Goal: Task Accomplishment & Management: Use online tool/utility

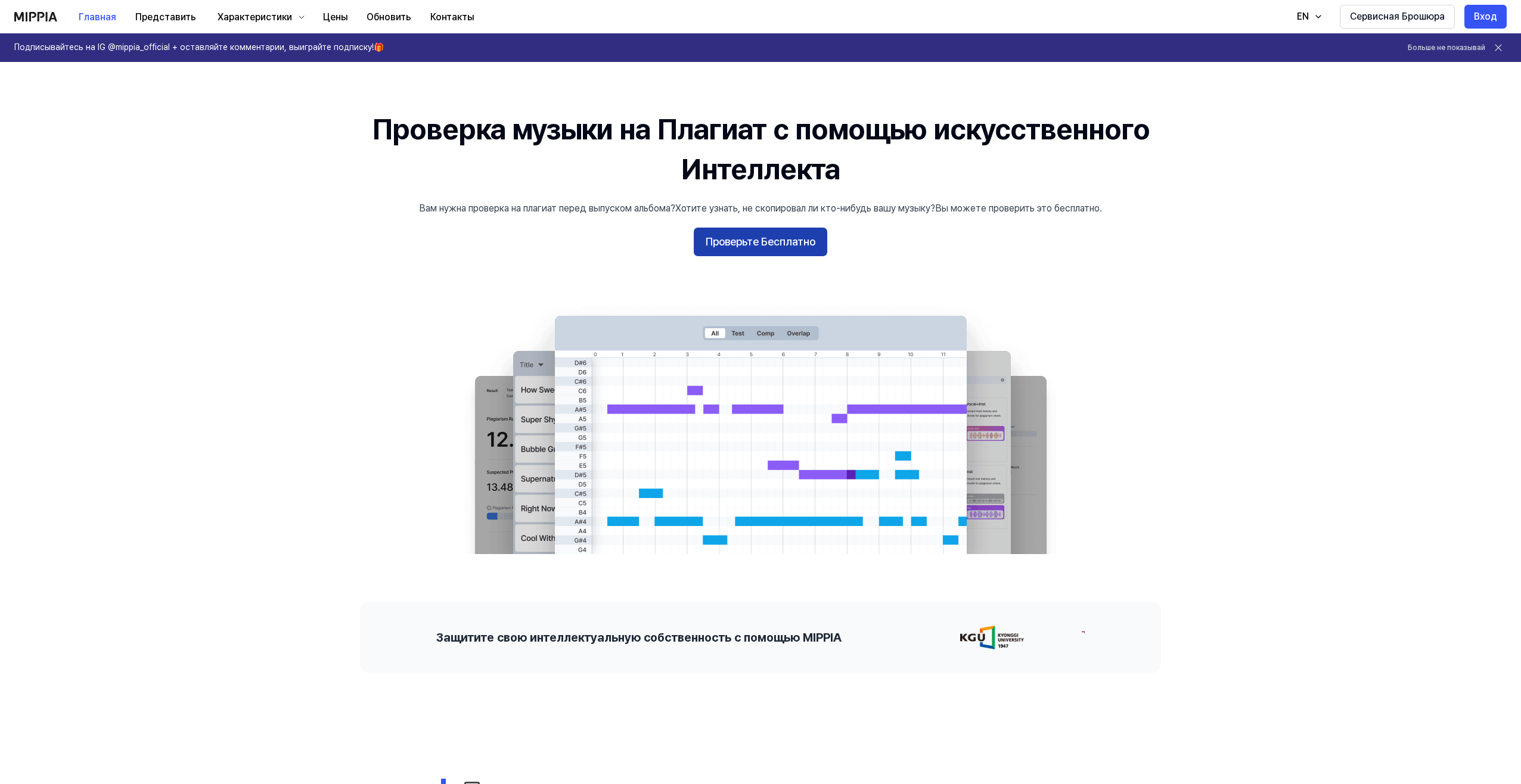
drag, startPoint x: 0, startPoint y: 0, endPoint x: 796, endPoint y: 235, distance: 830.0
click at [796, 235] on ya-tr-span "Проверьте Бесплатно" at bounding box center [761, 242] width 110 height 17
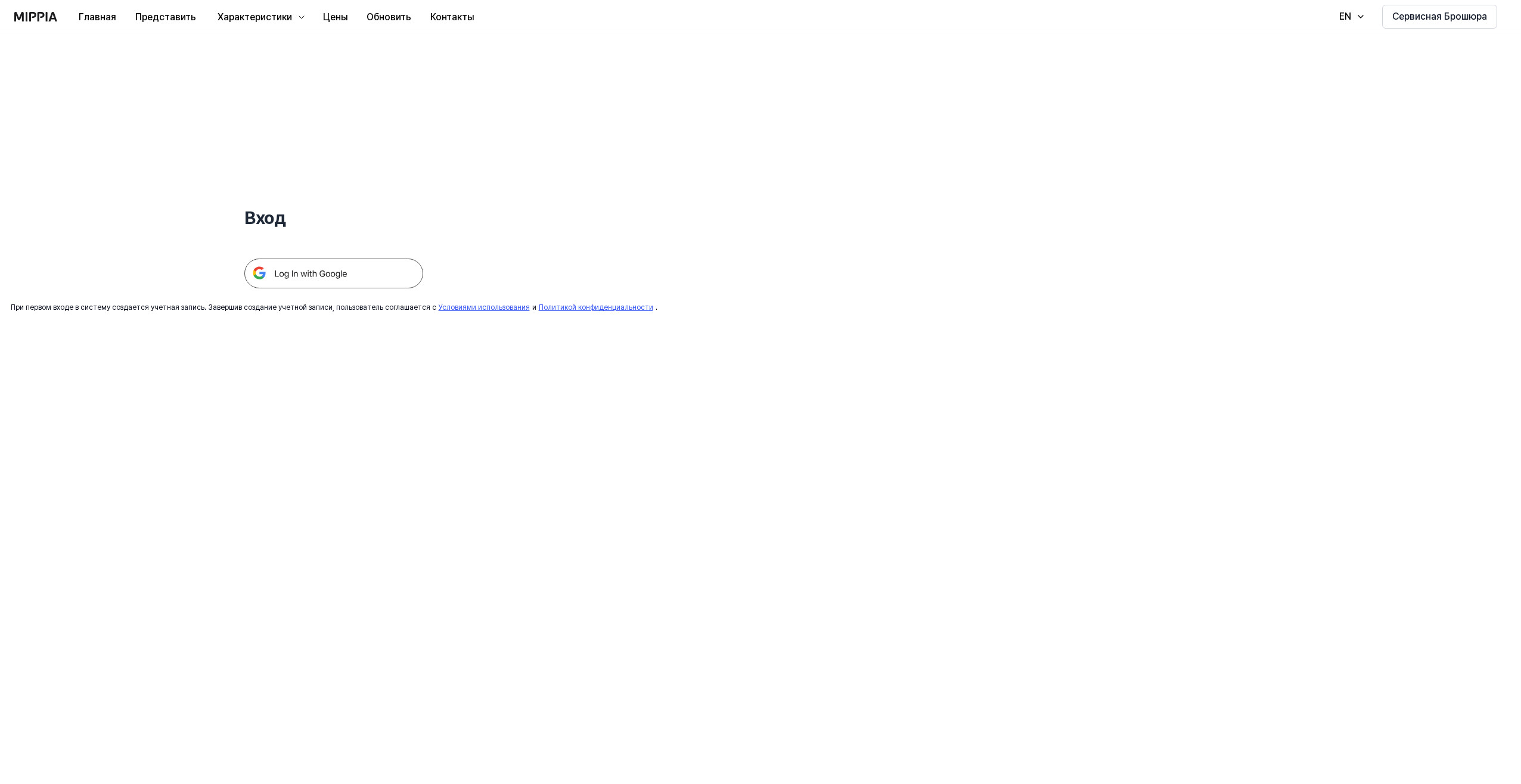
click at [339, 280] on img at bounding box center [334, 273] width 179 height 30
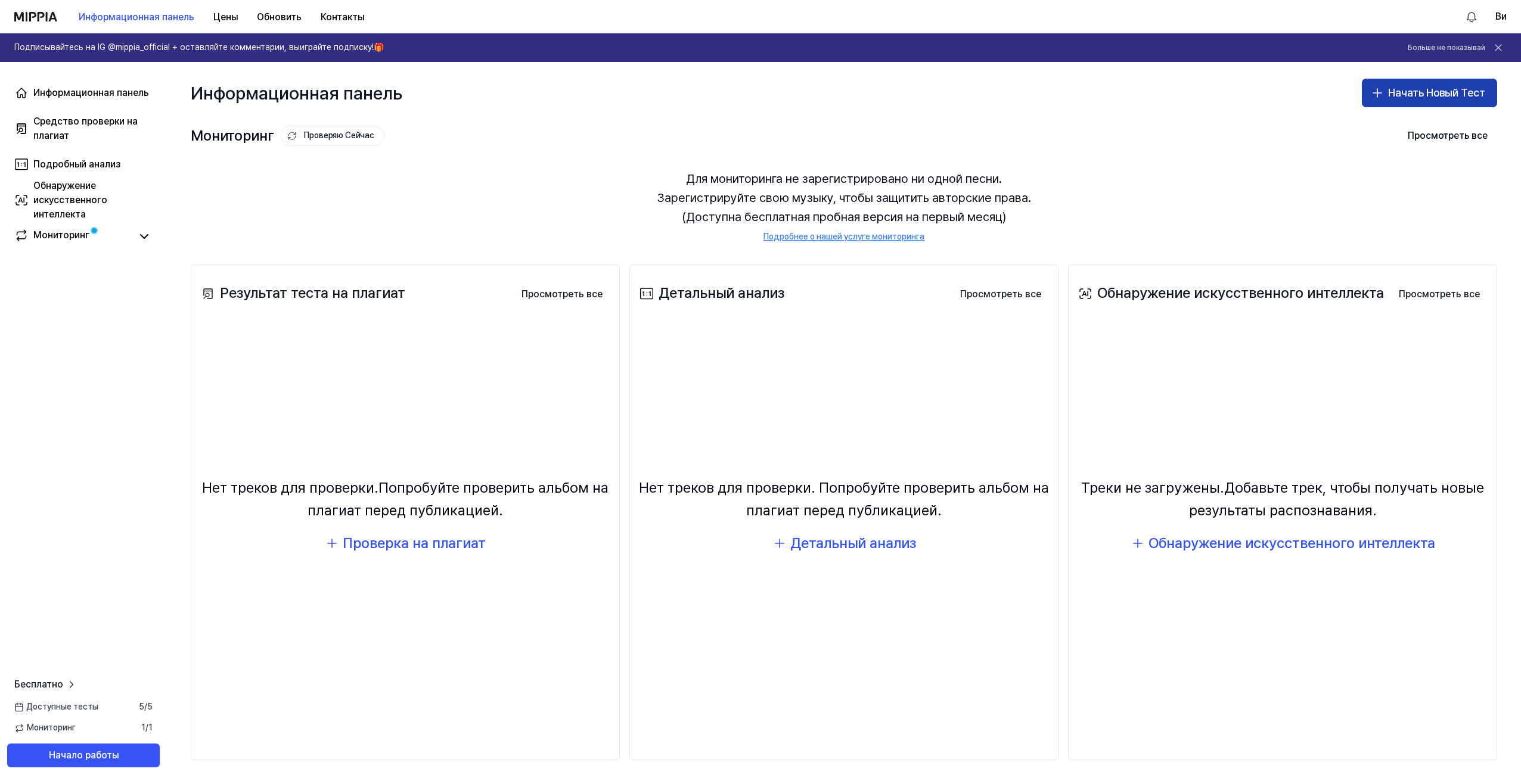
click at [1428, 92] on ya-tr-span "Начать Новый Тест" at bounding box center [1436, 93] width 97 height 17
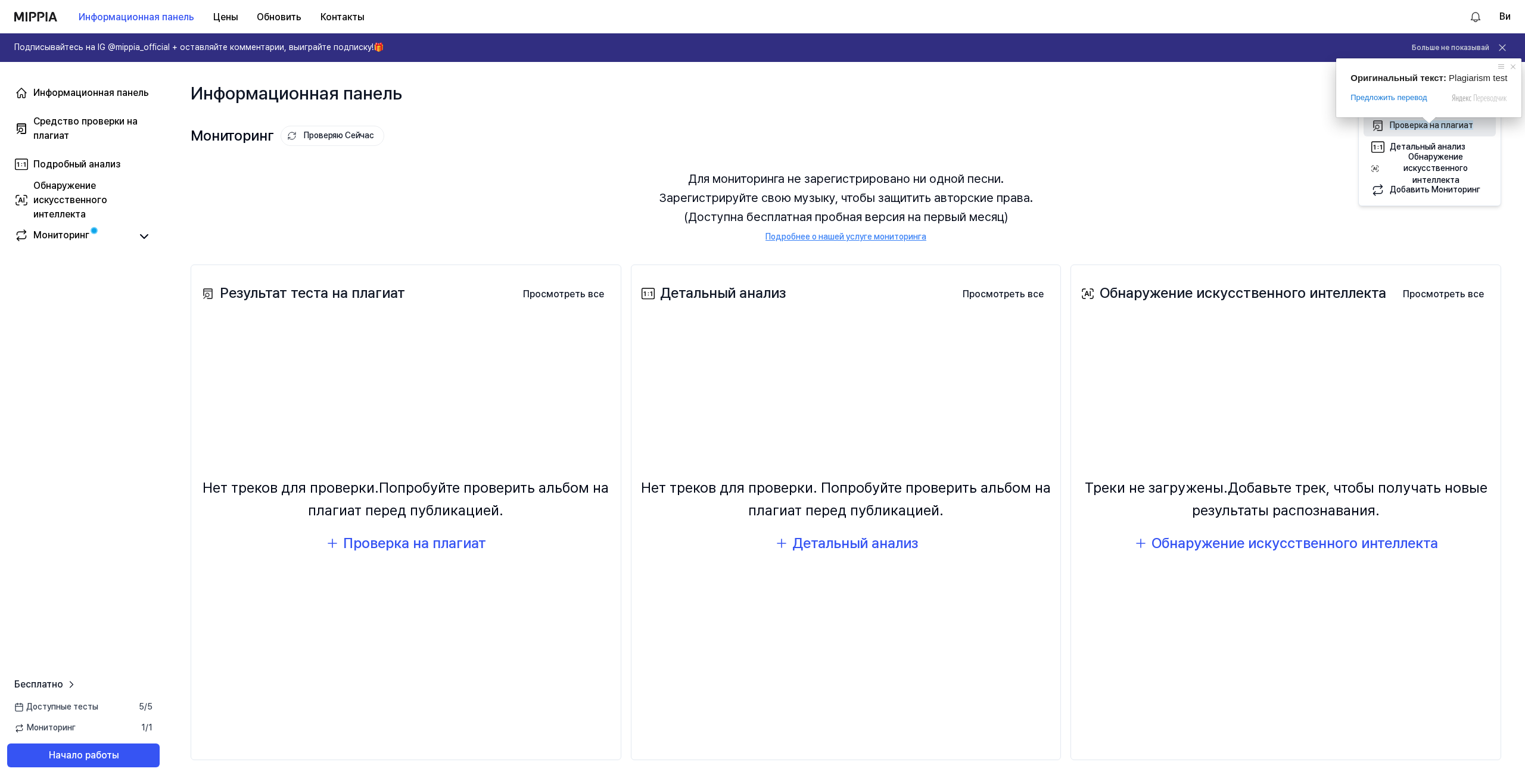
click at [1441, 127] on ya-tr-span "Проверка на плагиат" at bounding box center [1431, 125] width 83 height 9
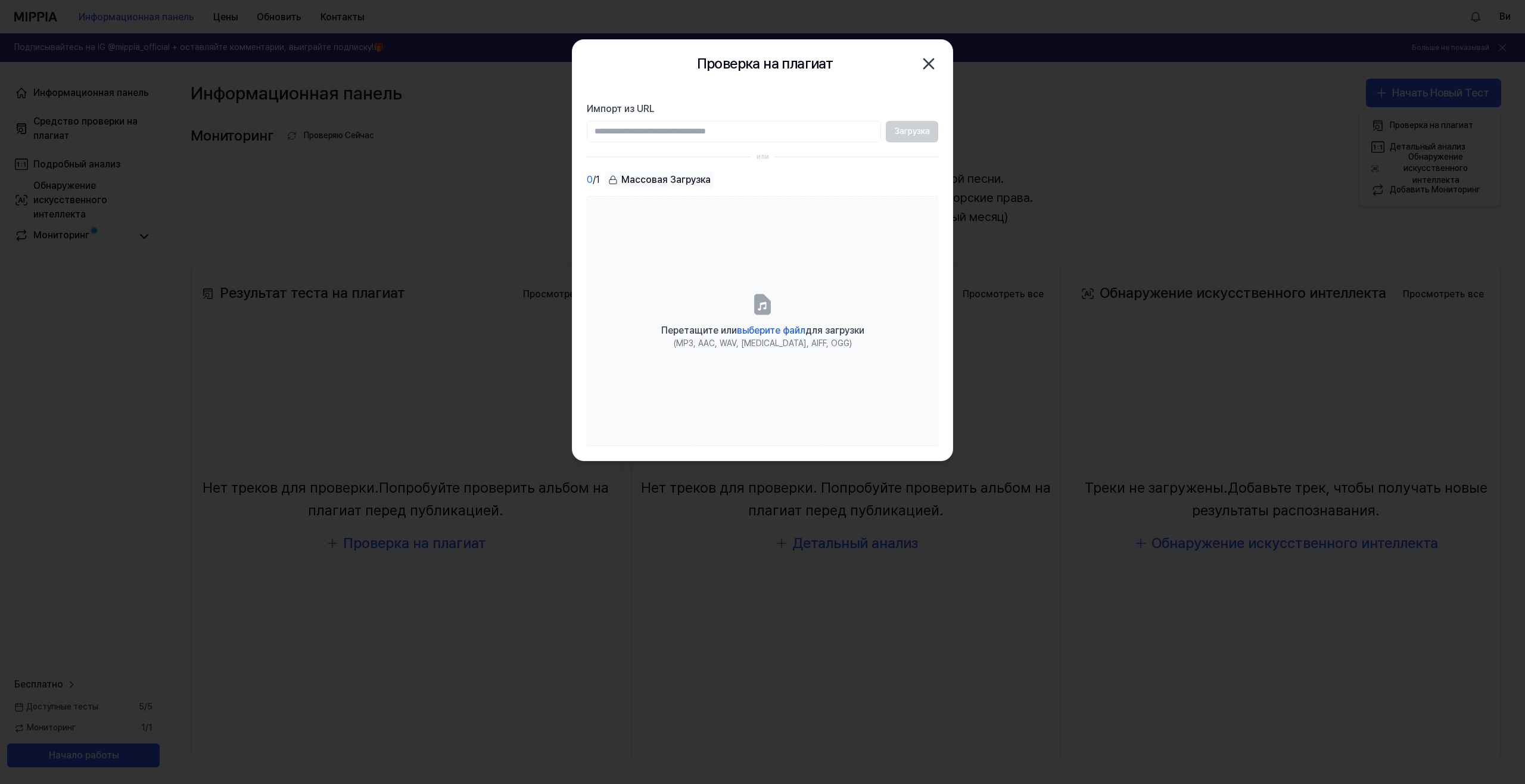
click at [822, 115] on label "Импорт из URL" at bounding box center [762, 109] width 352 height 14
click at [822, 121] on input "Импорт из URL" at bounding box center [734, 131] width 295 height 21
click at [851, 90] on section "Импорт из URL Загрузка или 0 / 1 Массовая Загрузка Перетащите или выберите файл…" at bounding box center [762, 274] width 380 height 373
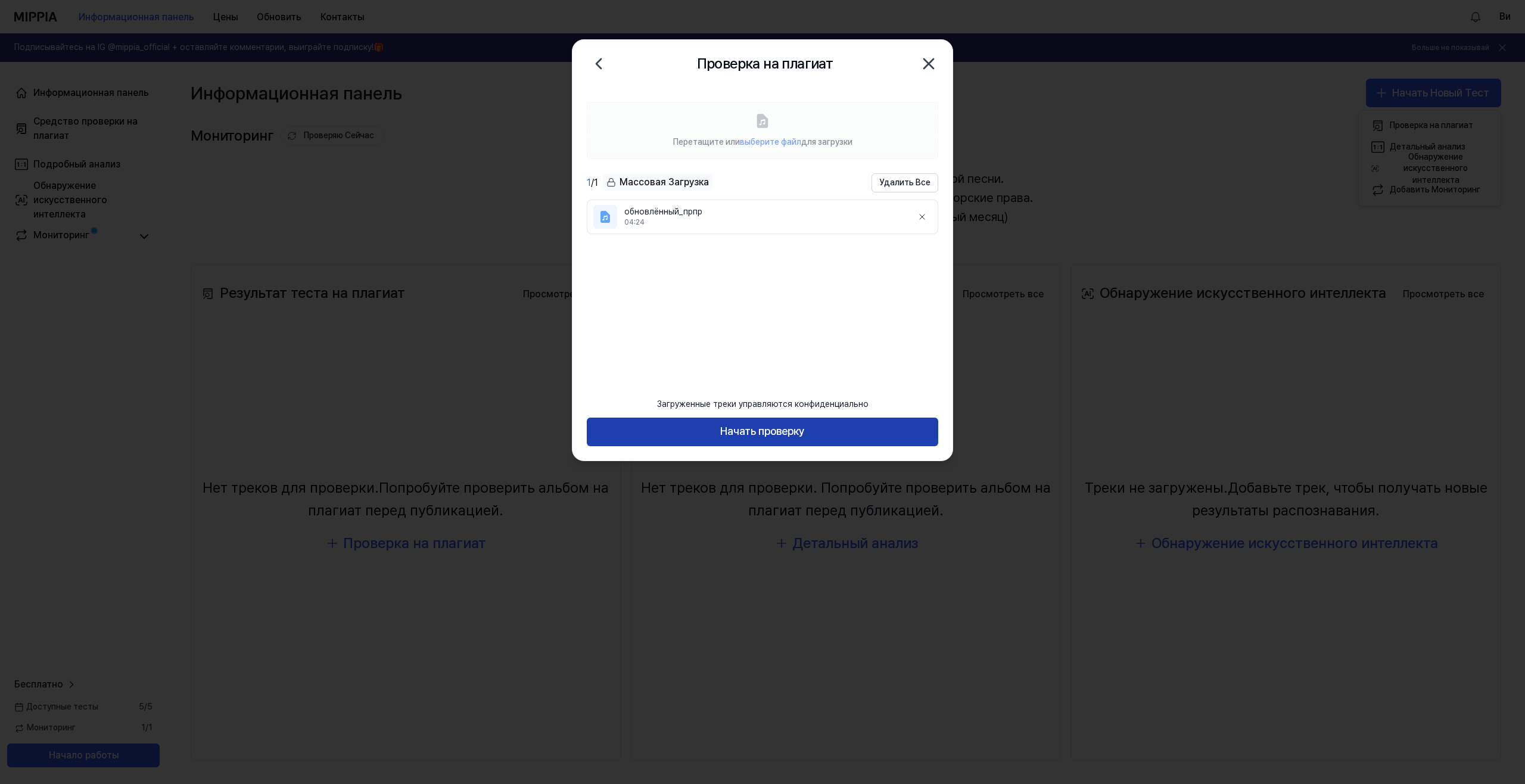
click at [797, 425] on ya-tr-span "Начать проверку" at bounding box center [763, 432] width 85 height 17
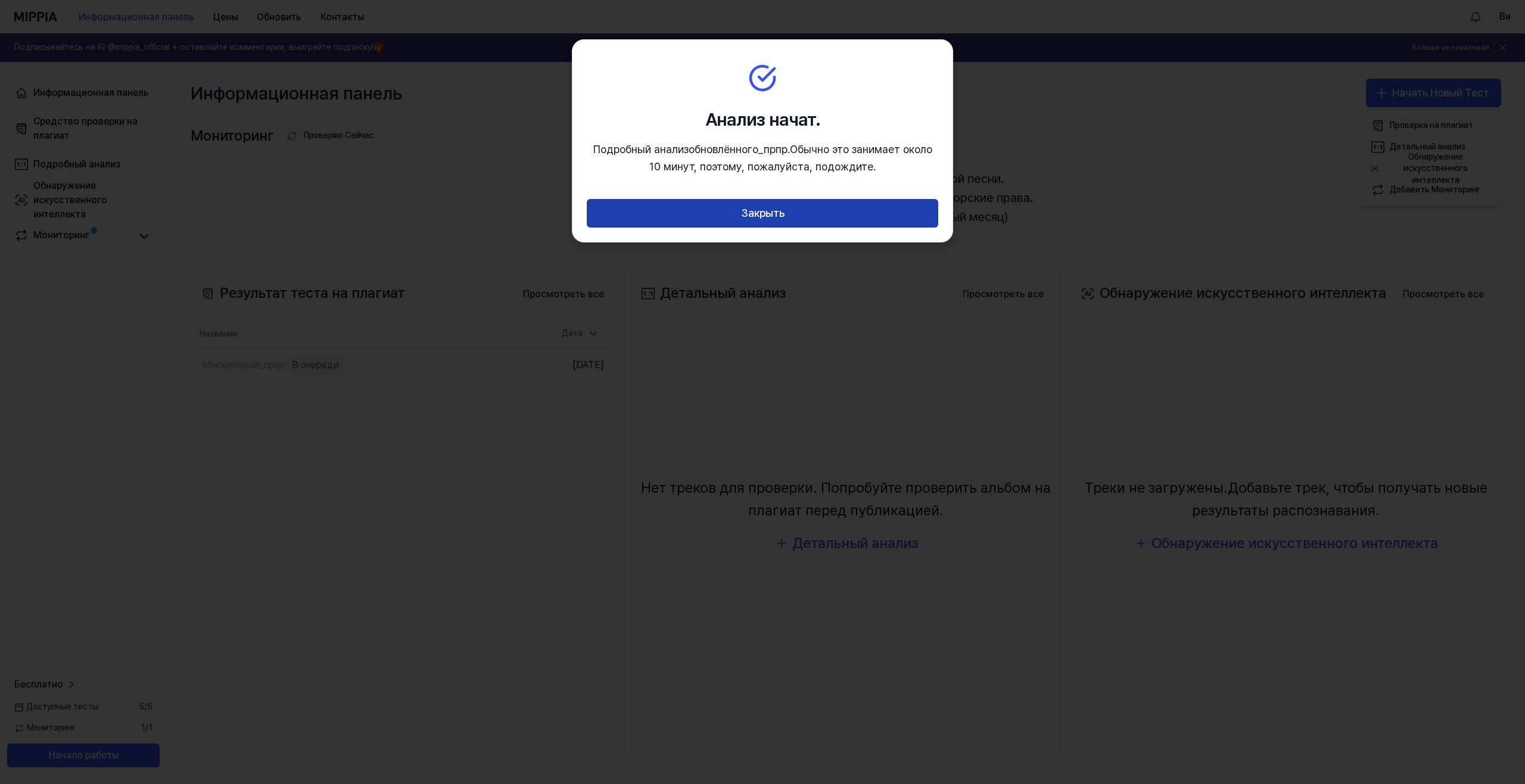
click at [840, 219] on button "Закрыть" at bounding box center [762, 213] width 352 height 29
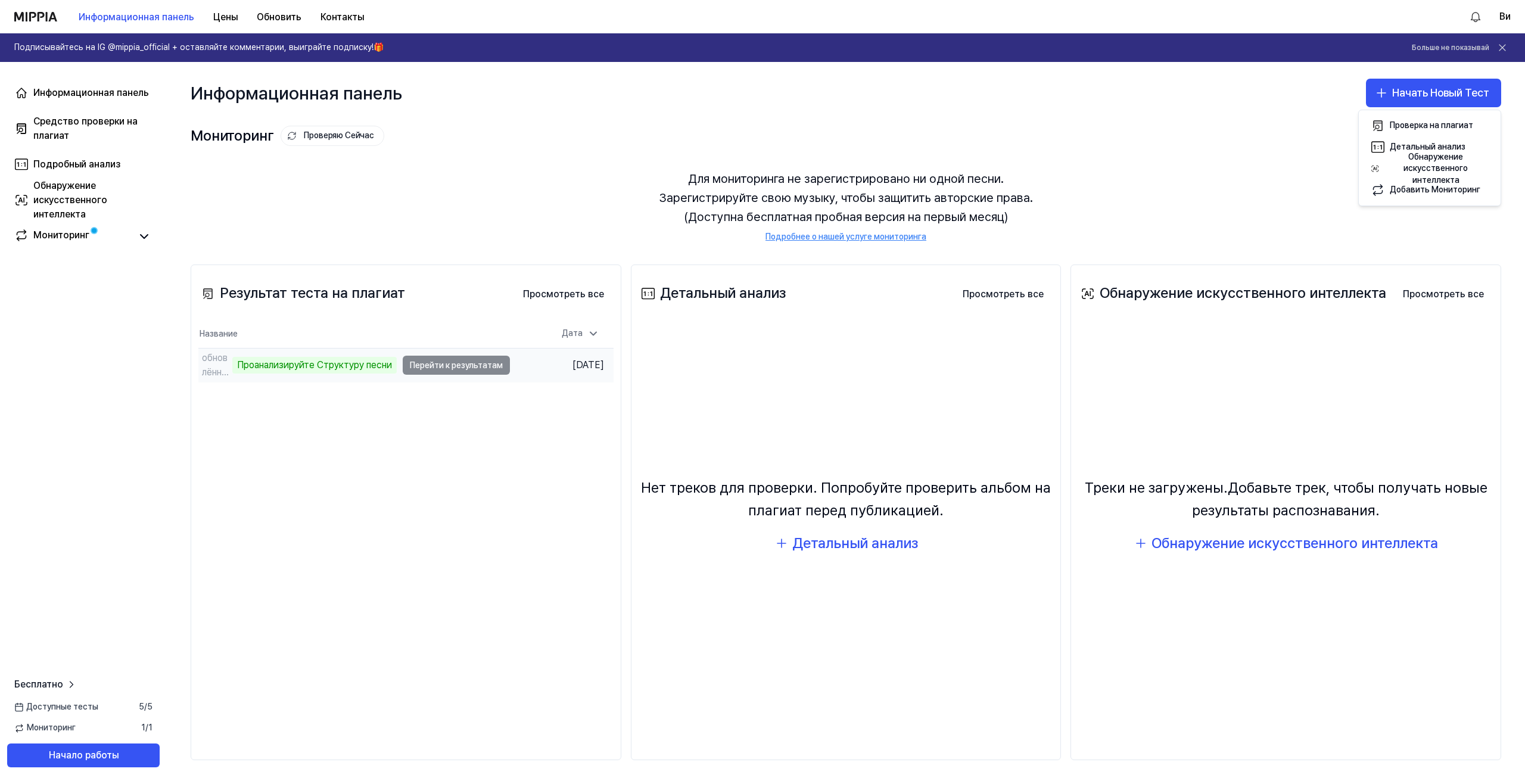
click at [446, 363] on td "обновлённый_прпр Проанализируйте Структуру песни Перейти к результатам" at bounding box center [354, 365] width 312 height 34
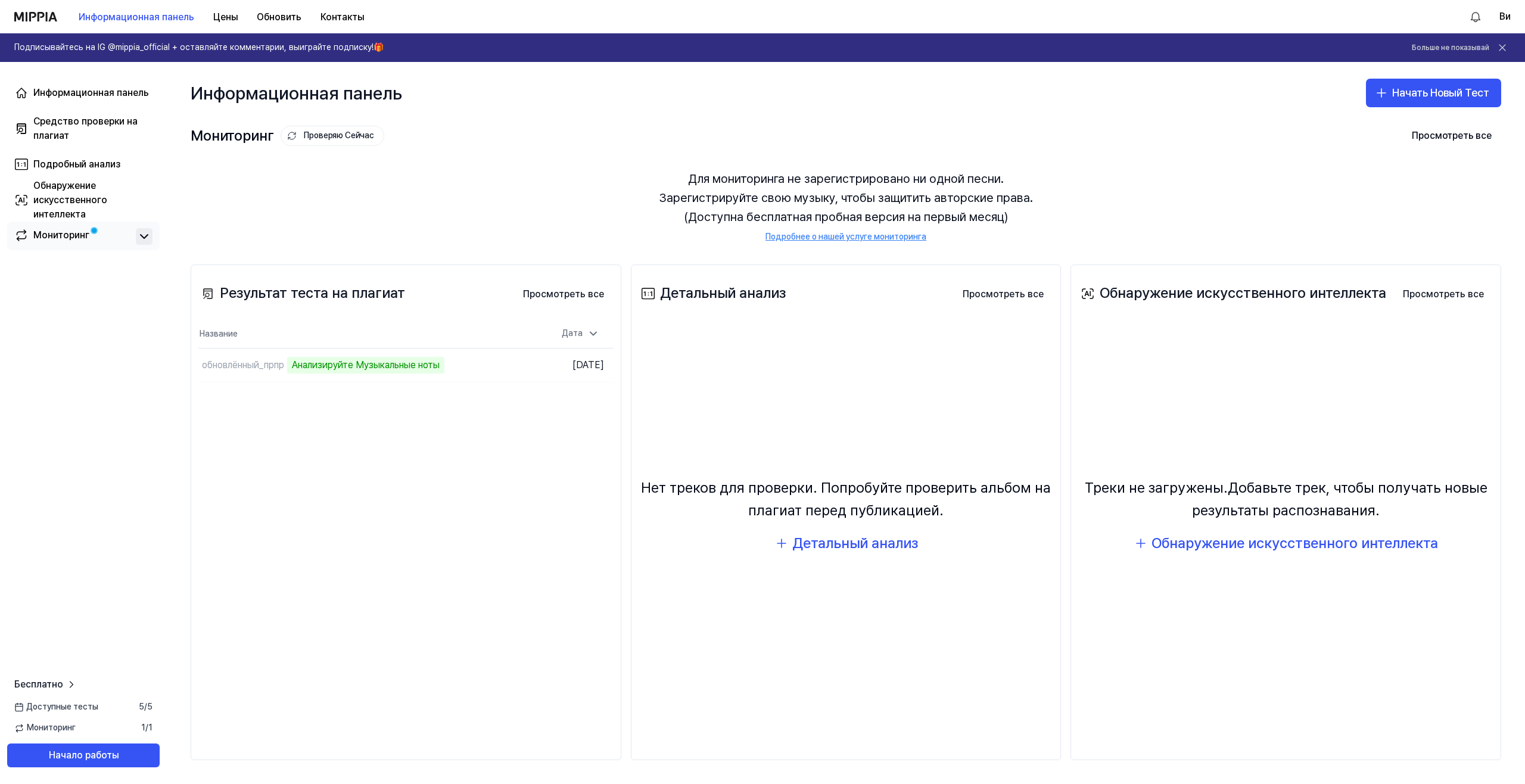
click at [145, 238] on icon at bounding box center [143, 237] width 7 height 4
click at [142, 237] on icon at bounding box center [143, 237] width 7 height 4
click at [92, 229] on link "Мониторинг" at bounding box center [72, 236] width 117 height 16
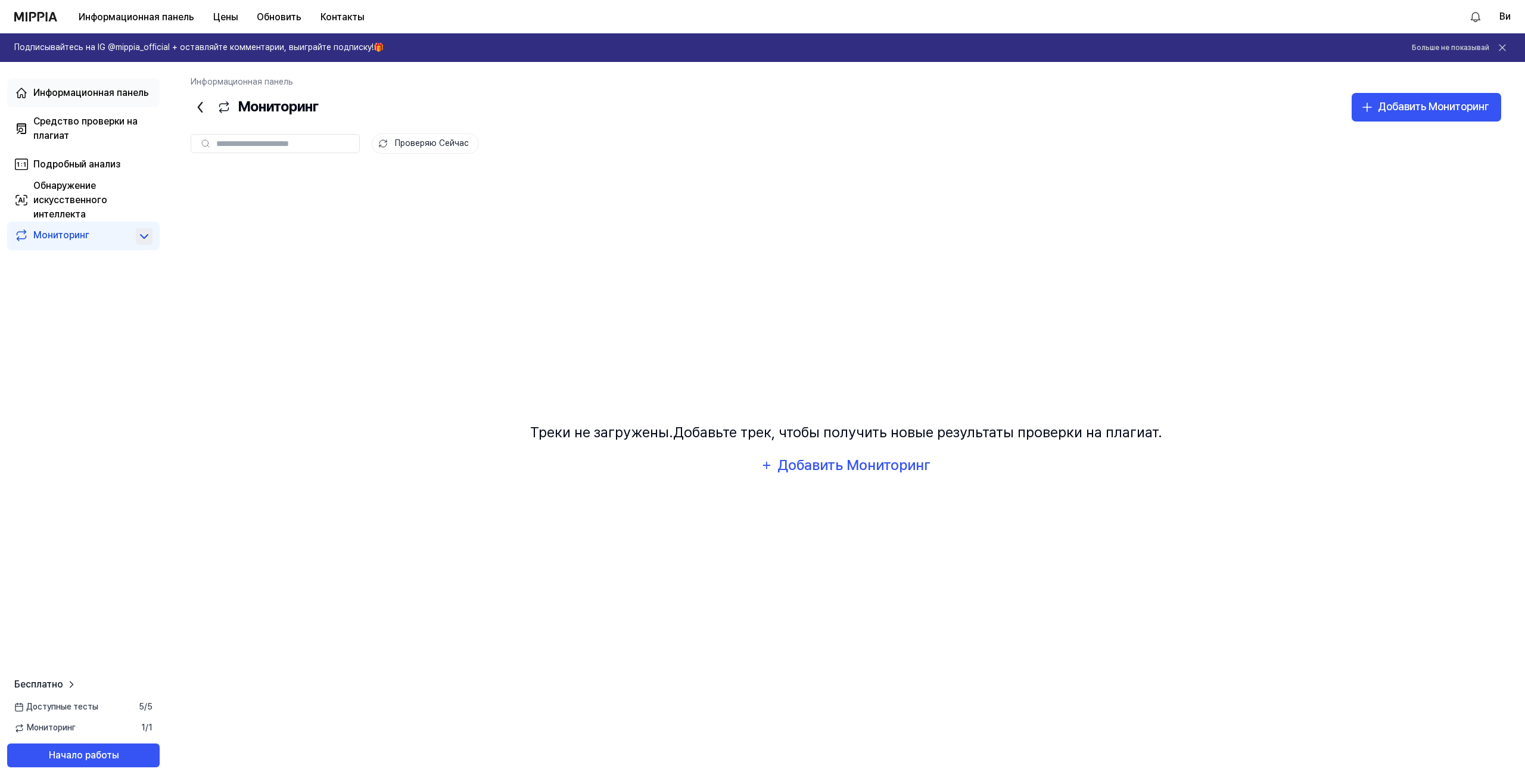
click at [101, 96] on div "Информационная панель" at bounding box center [92, 93] width 116 height 14
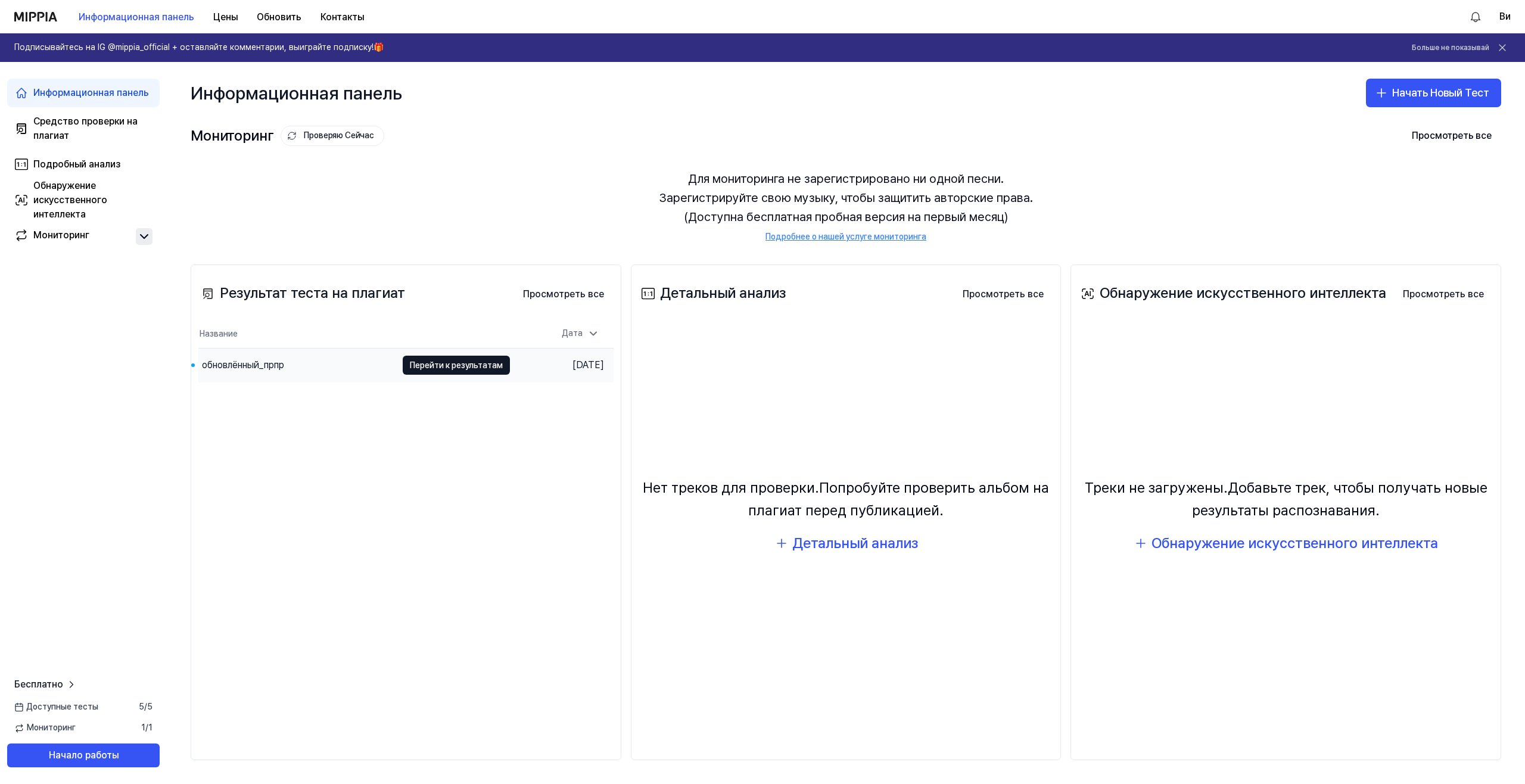
click at [309, 367] on div "обновлённый_прпр" at bounding box center [297, 365] width 198 height 34
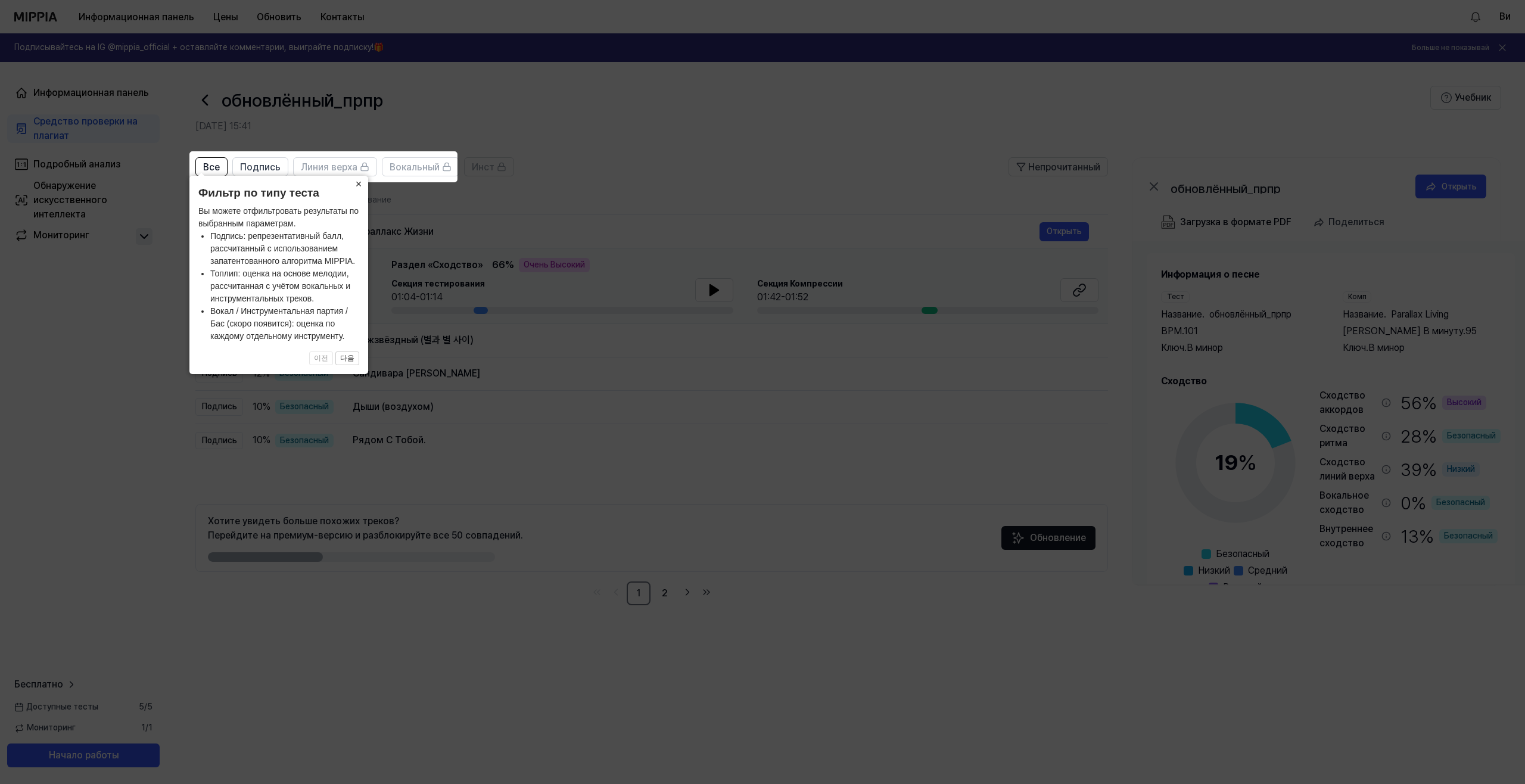
click at [356, 186] on ya-tr-span "×" at bounding box center [359, 183] width 6 height 12
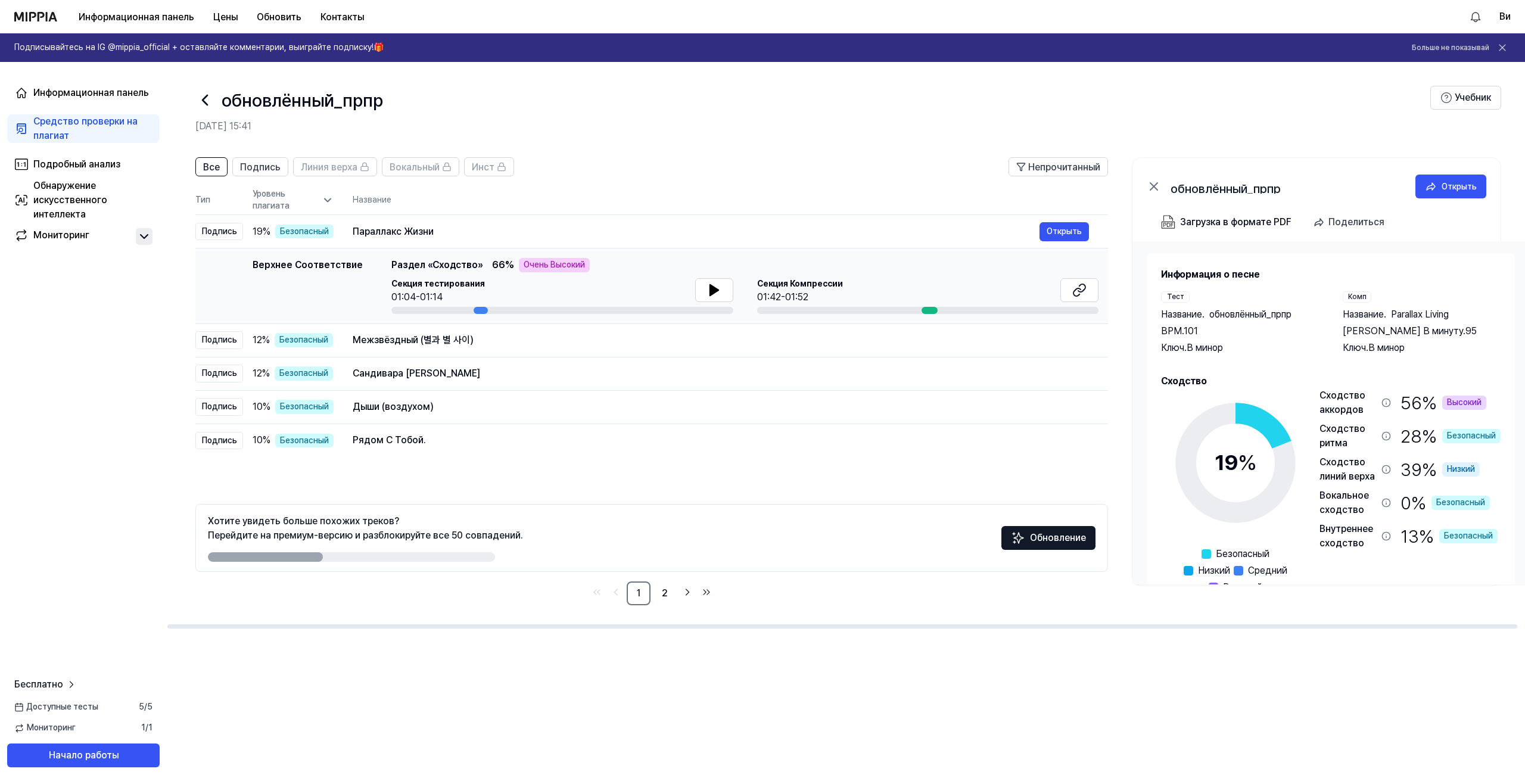
click at [932, 309] on div at bounding box center [930, 310] width 16 height 7
click at [703, 290] on button at bounding box center [714, 290] width 38 height 23
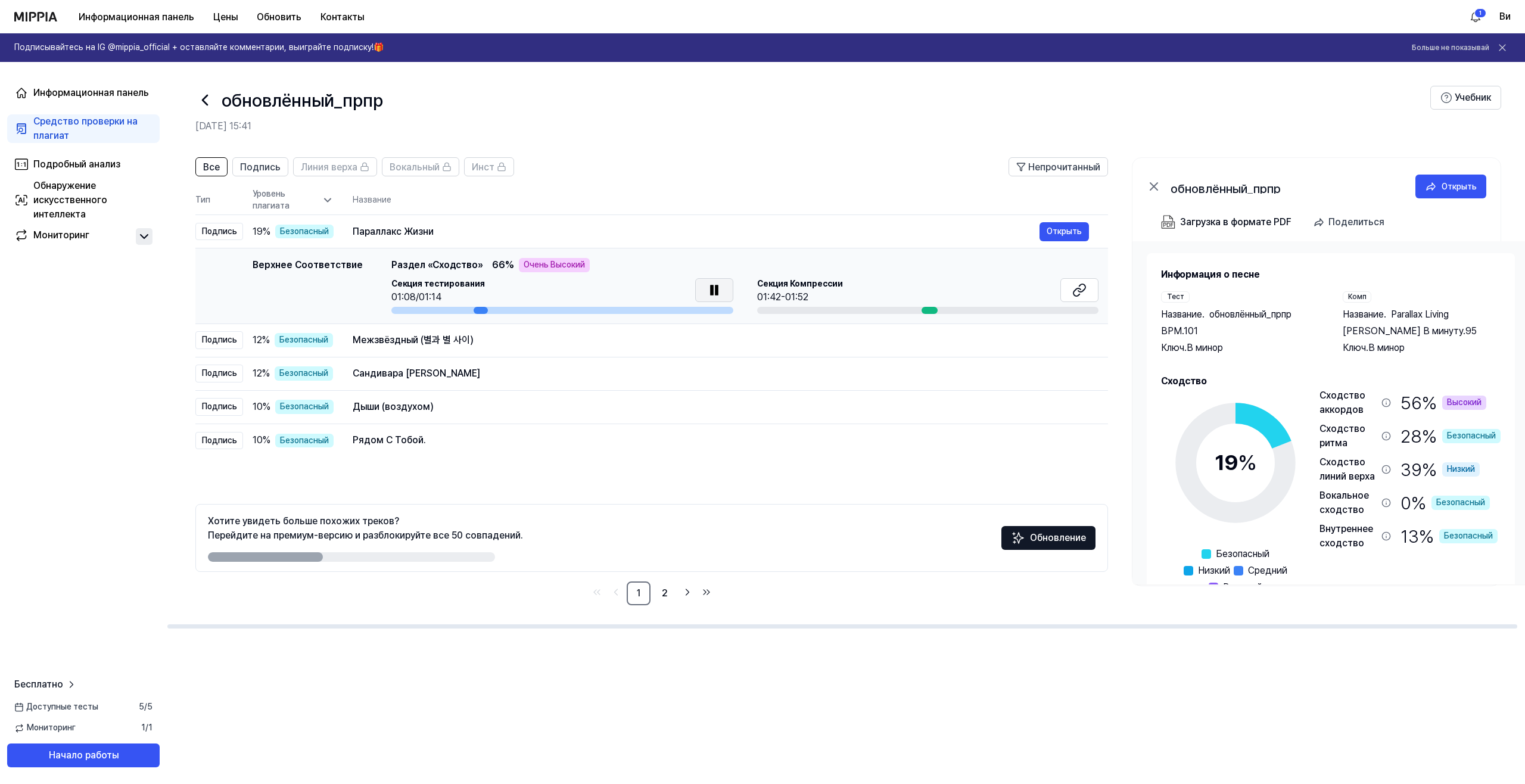
click at [703, 290] on button at bounding box center [714, 290] width 38 height 23
click at [539, 266] on ya-tr-span "Очень Высокий" at bounding box center [555, 265] width 61 height 12
click at [1068, 230] on ya-tr-span "Открыть" at bounding box center [1064, 231] width 35 height 13
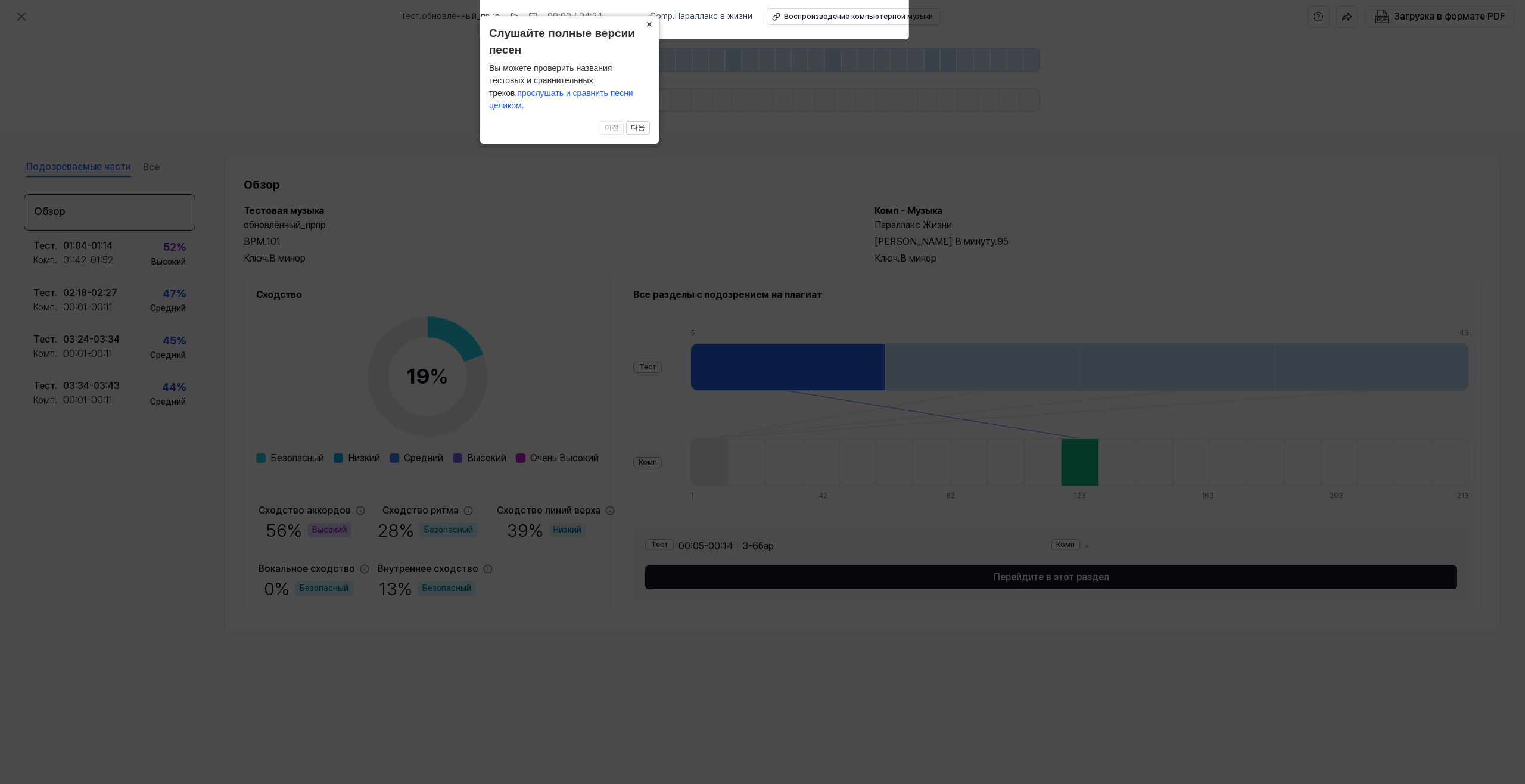
click at [645, 33] on button "×" at bounding box center [649, 24] width 19 height 16
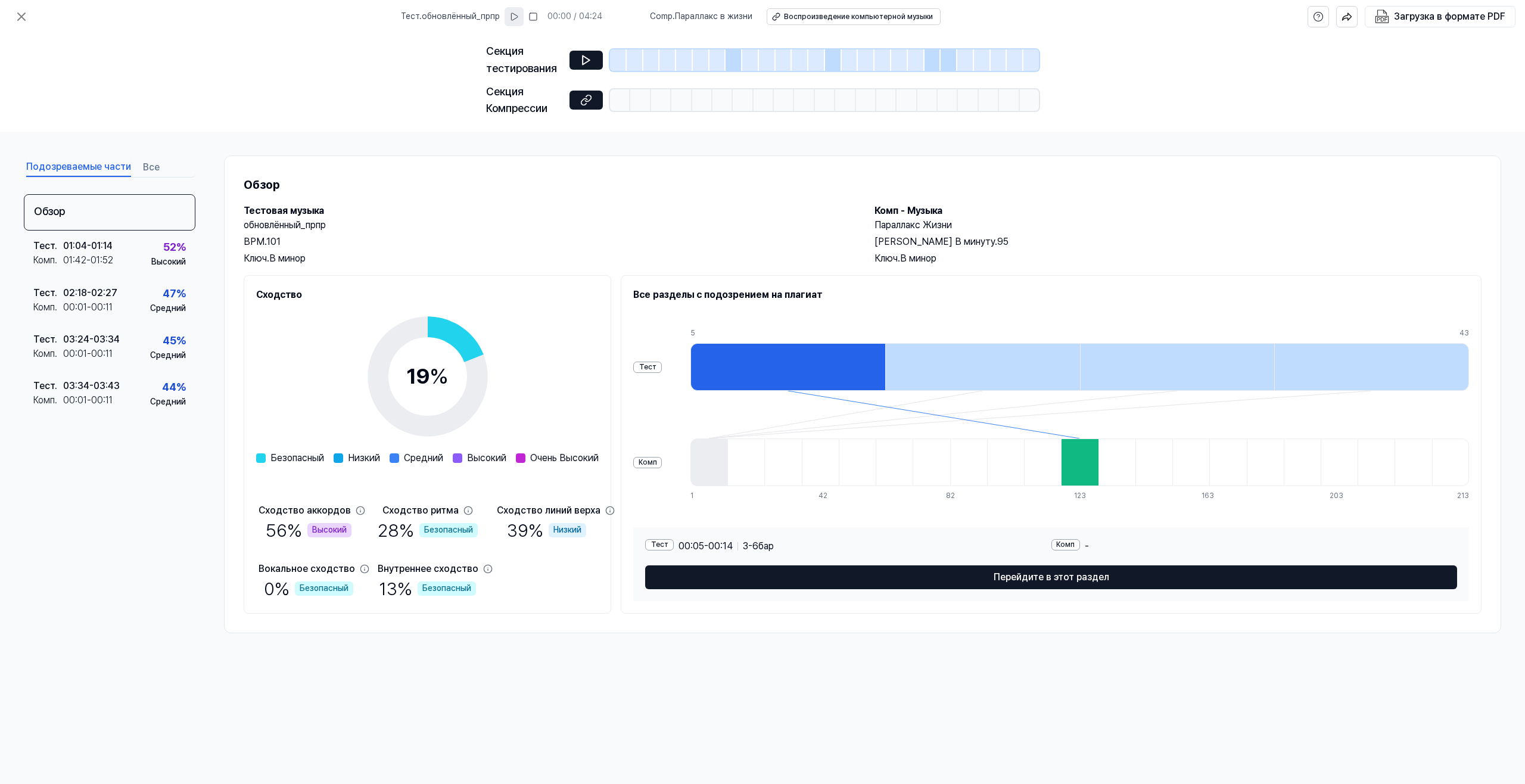
click at [511, 19] on button at bounding box center [514, 16] width 19 height 19
click at [513, 16] on rect at bounding box center [512, 16] width 2 height 7
